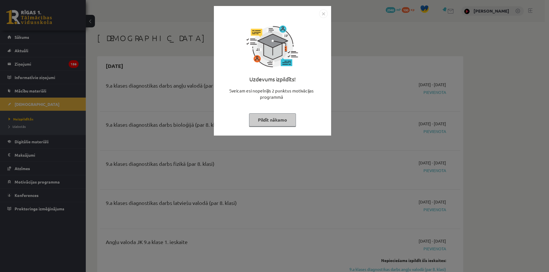
click at [83, 41] on div "Uzdevums izpildīts! Sveicam esi nopelnījis 2 punktus motivācijas programmā Pild…" at bounding box center [274, 136] width 549 height 272
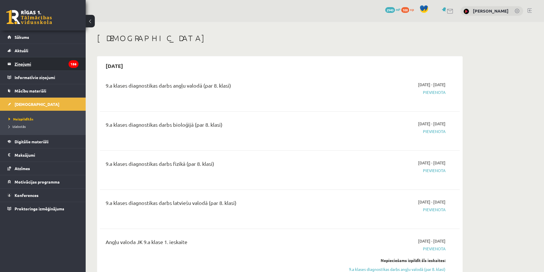
click at [25, 60] on legend "Ziņojumi 186" at bounding box center [47, 63] width 64 height 13
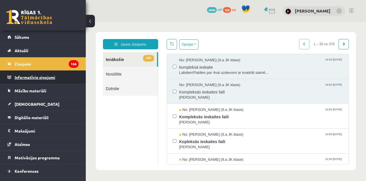
drag, startPoint x: 545, startPoint y: 1, endPoint x: 16, endPoint y: 81, distance: 535.3
click at [16, 81] on legend "Informatīvie ziņojumi 0" at bounding box center [47, 77] width 64 height 13
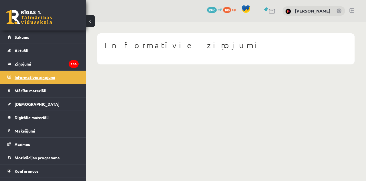
click at [45, 78] on legend "Informatīvie ziņojumi 0" at bounding box center [47, 77] width 64 height 13
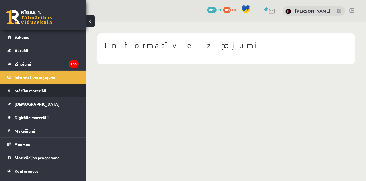
click at [35, 90] on span "Mācību materiāli" at bounding box center [31, 90] width 32 height 5
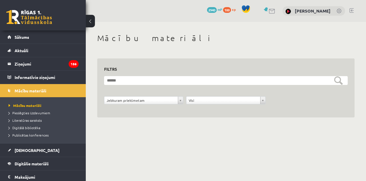
click at [37, 115] on li "Pieslēgties Uzdevumiem" at bounding box center [44, 112] width 71 height 7
click at [33, 113] on span "Pieslēgties Uzdevumiem" at bounding box center [31, 113] width 45 height 5
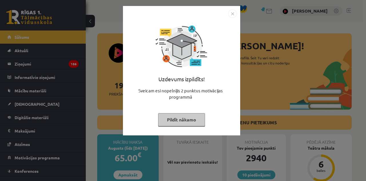
click at [67, 104] on div "Uzdevums izpildīts! Sveicam esi nopelnījis 2 punktus motivācijas programmā Pild…" at bounding box center [183, 90] width 366 height 181
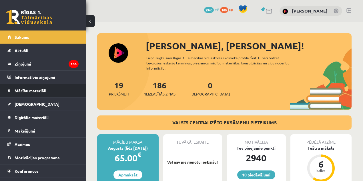
click at [28, 91] on span "Mācību materiāli" at bounding box center [31, 90] width 32 height 5
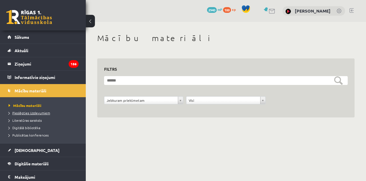
click at [35, 111] on span "Pieslēgties Uzdevumiem" at bounding box center [29, 113] width 41 height 5
